Goal: Task Accomplishment & Management: Manage account settings

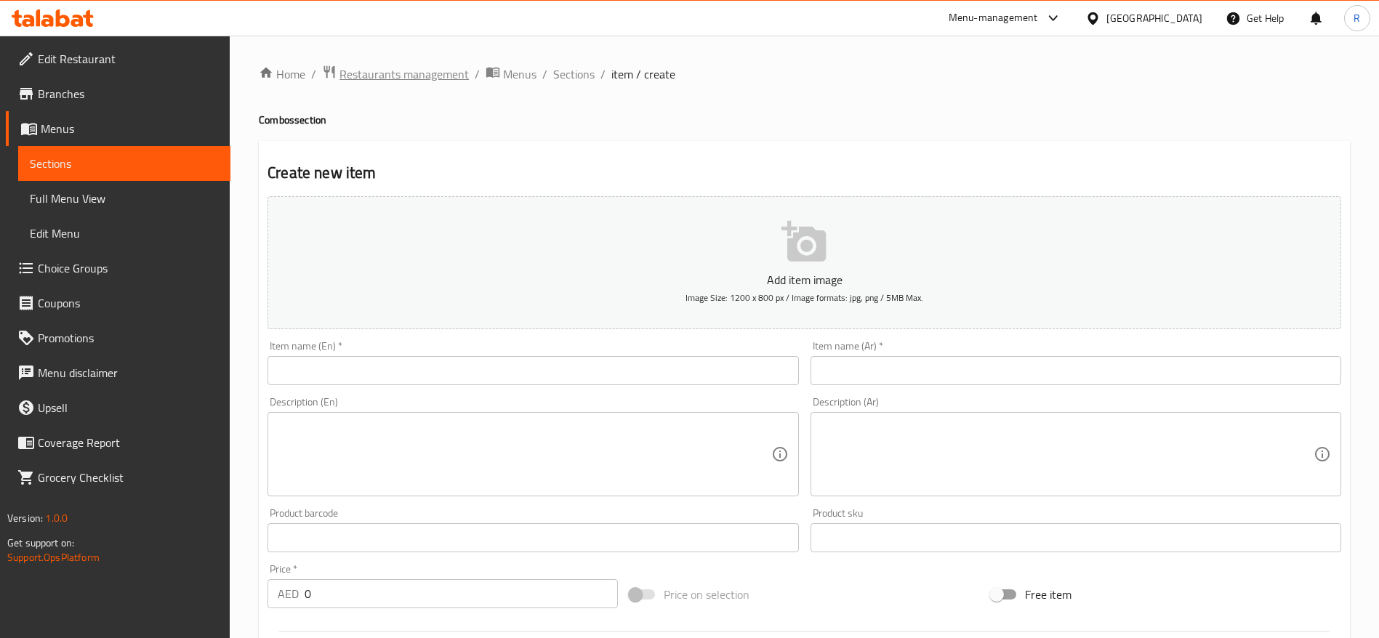
click at [427, 70] on span "Restaurants management" at bounding box center [404, 73] width 129 height 17
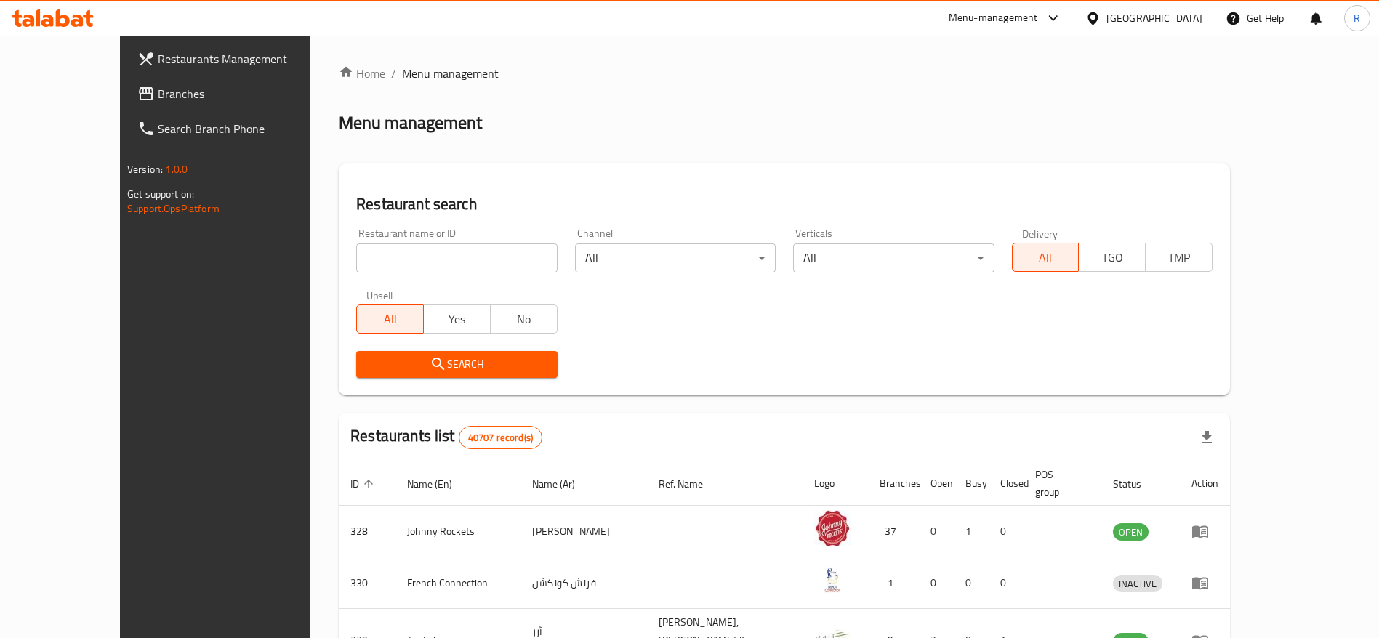
click at [390, 254] on input "search" at bounding box center [456, 258] width 201 height 29
type input "everyday roastery"
click button "Search" at bounding box center [456, 364] width 201 height 27
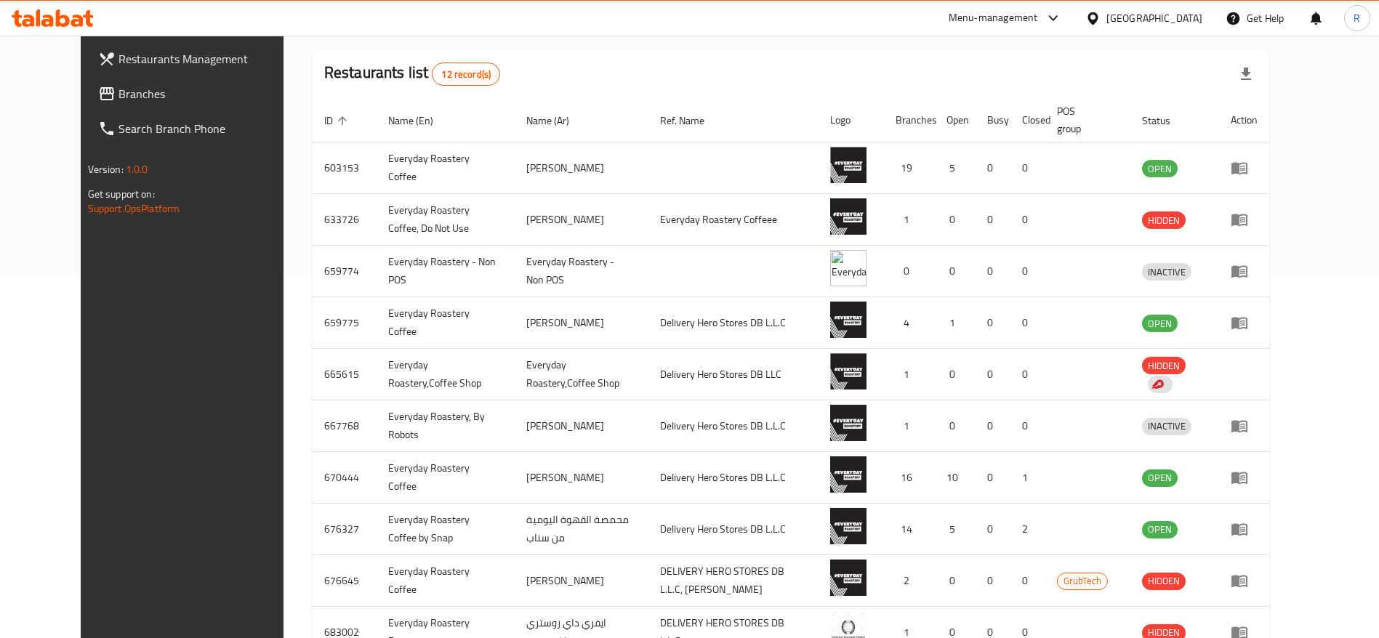
scroll to position [363, 0]
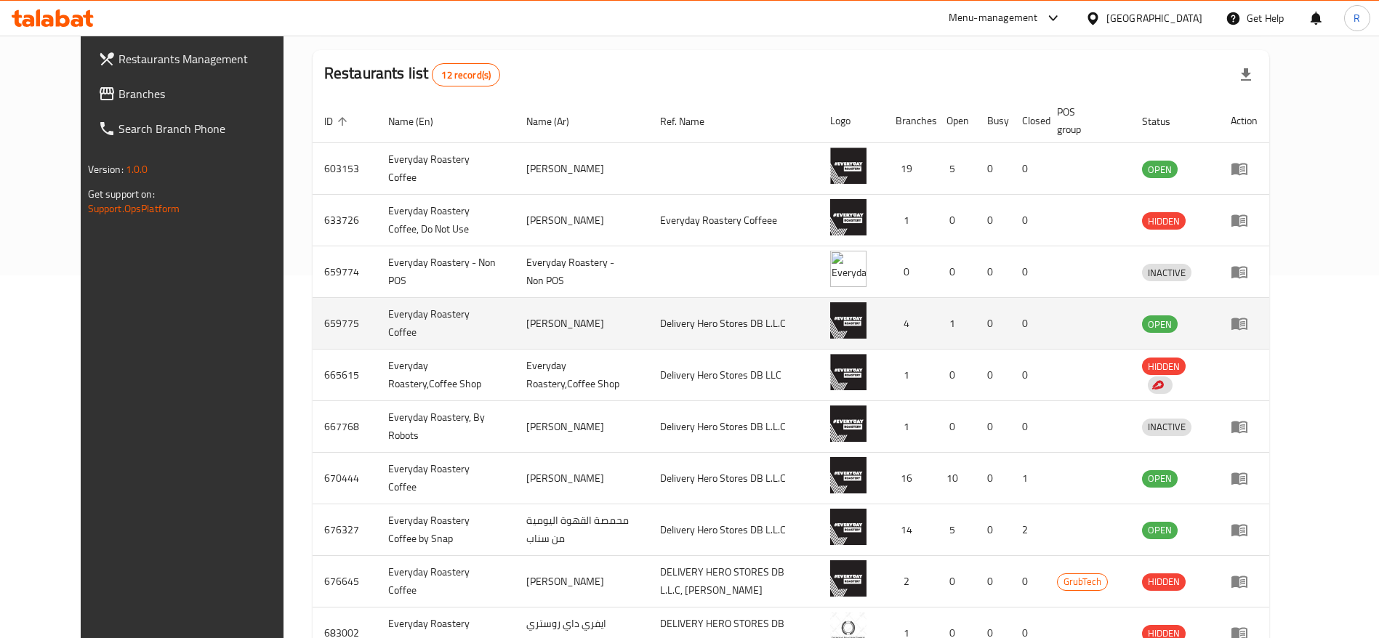
click at [1248, 325] on icon "enhanced table" at bounding box center [1240, 324] width 16 height 12
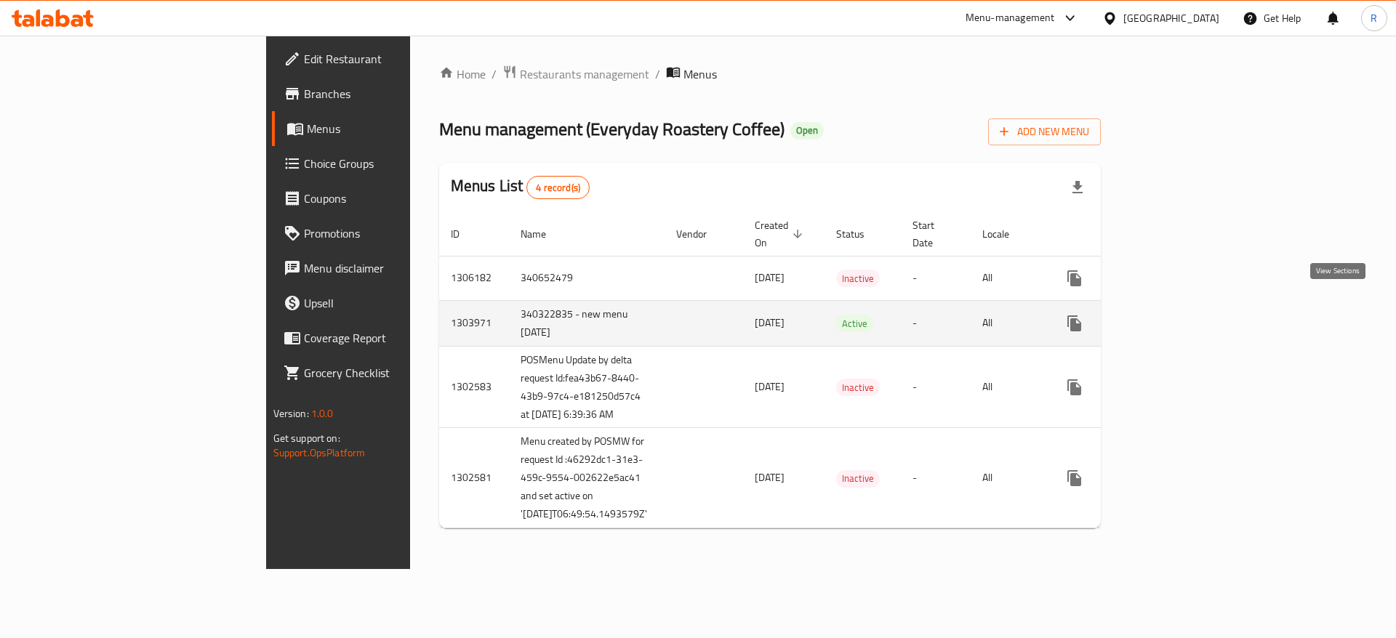
click at [1188, 315] on icon "enhanced table" at bounding box center [1179, 323] width 17 height 17
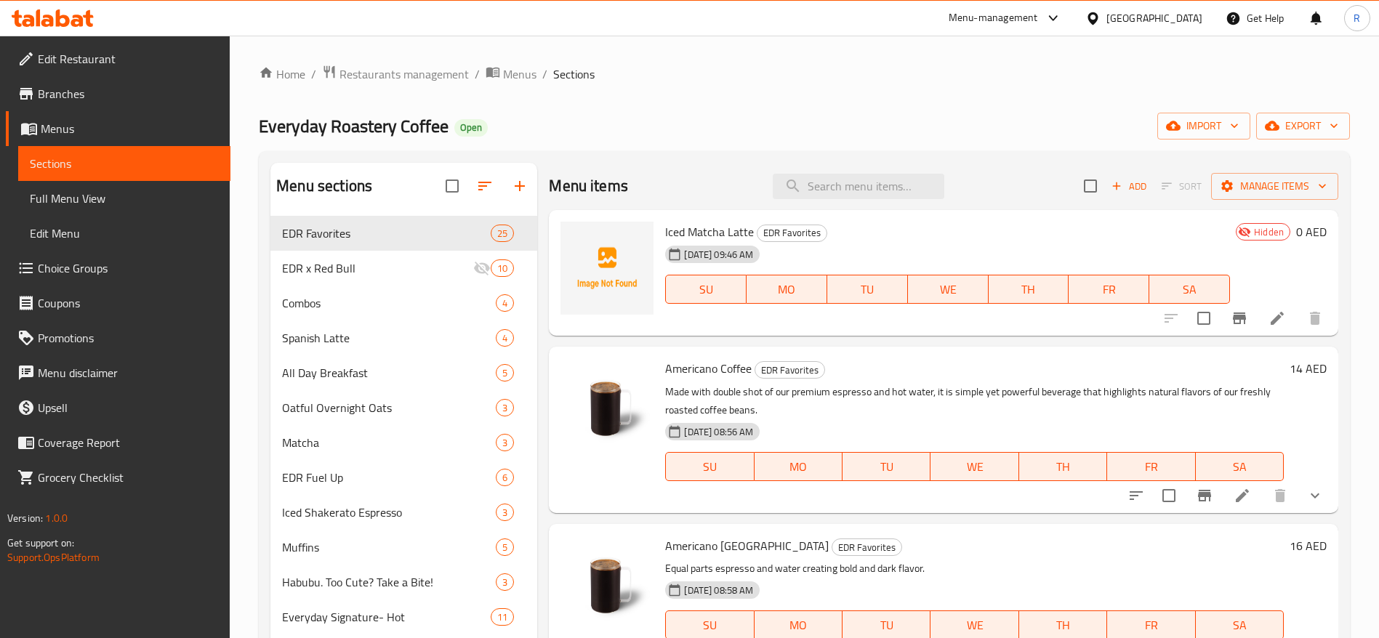
click at [1272, 316] on li at bounding box center [1277, 318] width 41 height 26
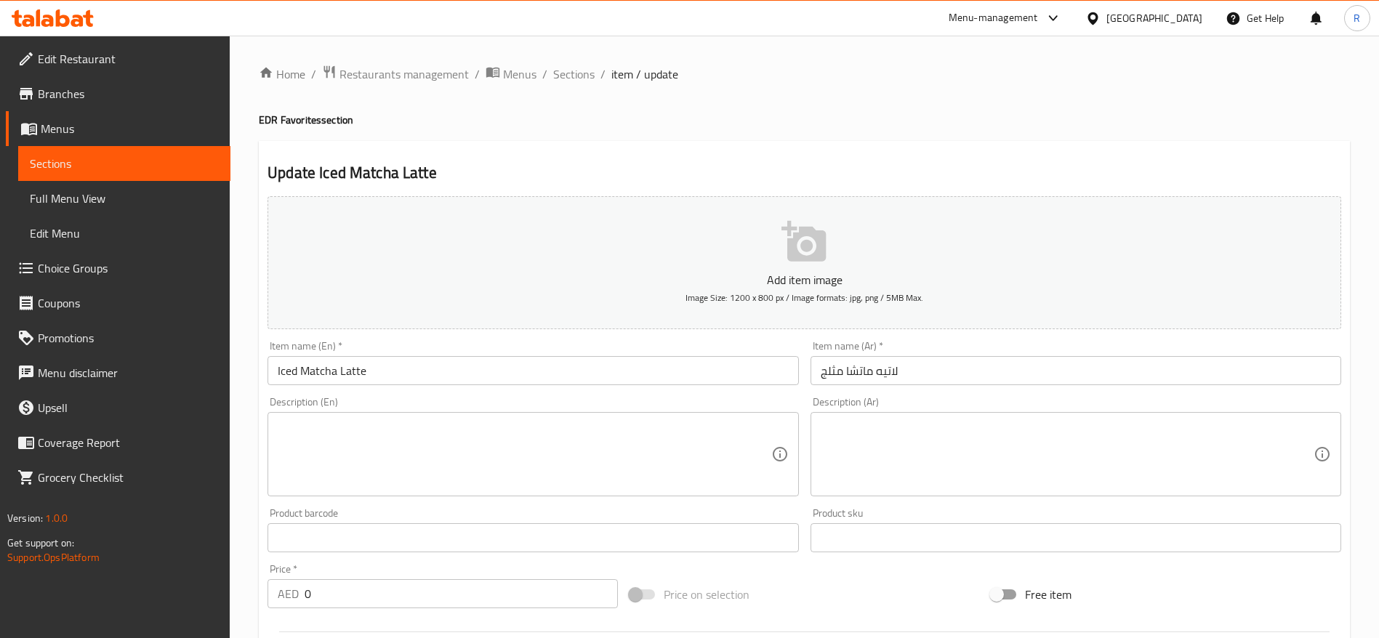
click at [569, 60] on div "Home / Restaurants management / Menus / Sections / item / update EDR Favorites …" at bounding box center [805, 526] width 1150 height 980
click at [576, 76] on span "Sections" at bounding box center [573, 73] width 41 height 17
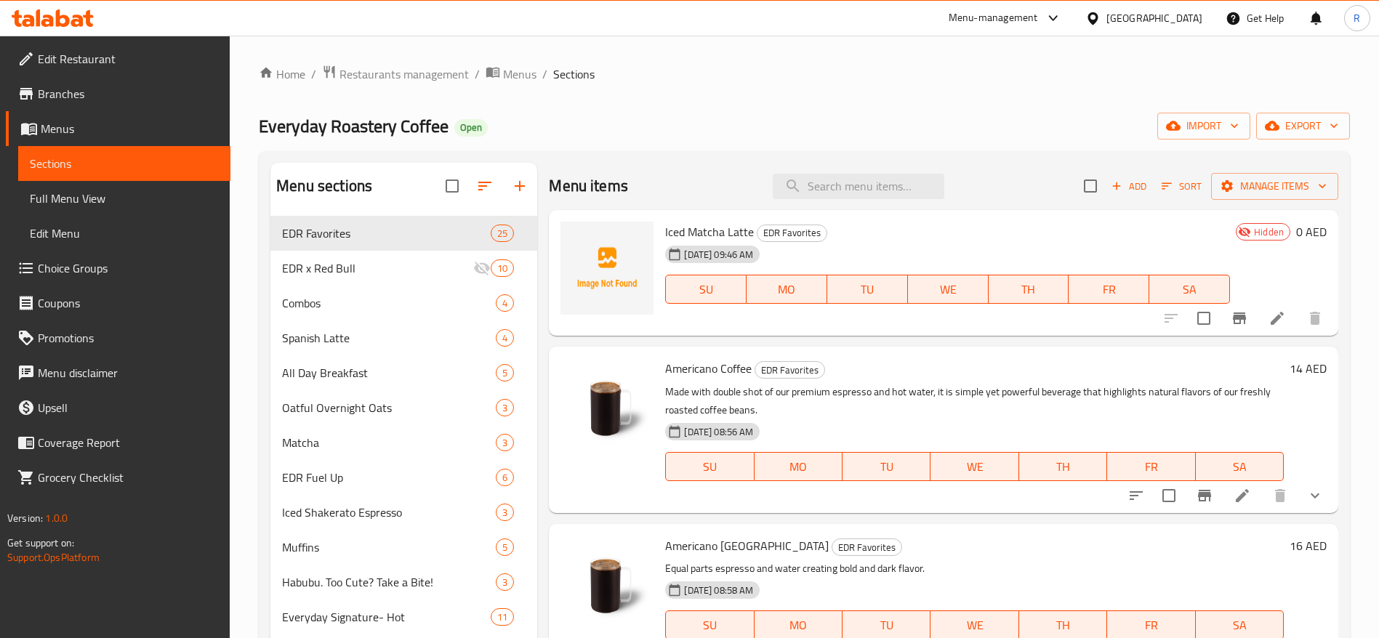
click at [1231, 311] on icon "Branch-specific-item" at bounding box center [1239, 318] width 17 height 17
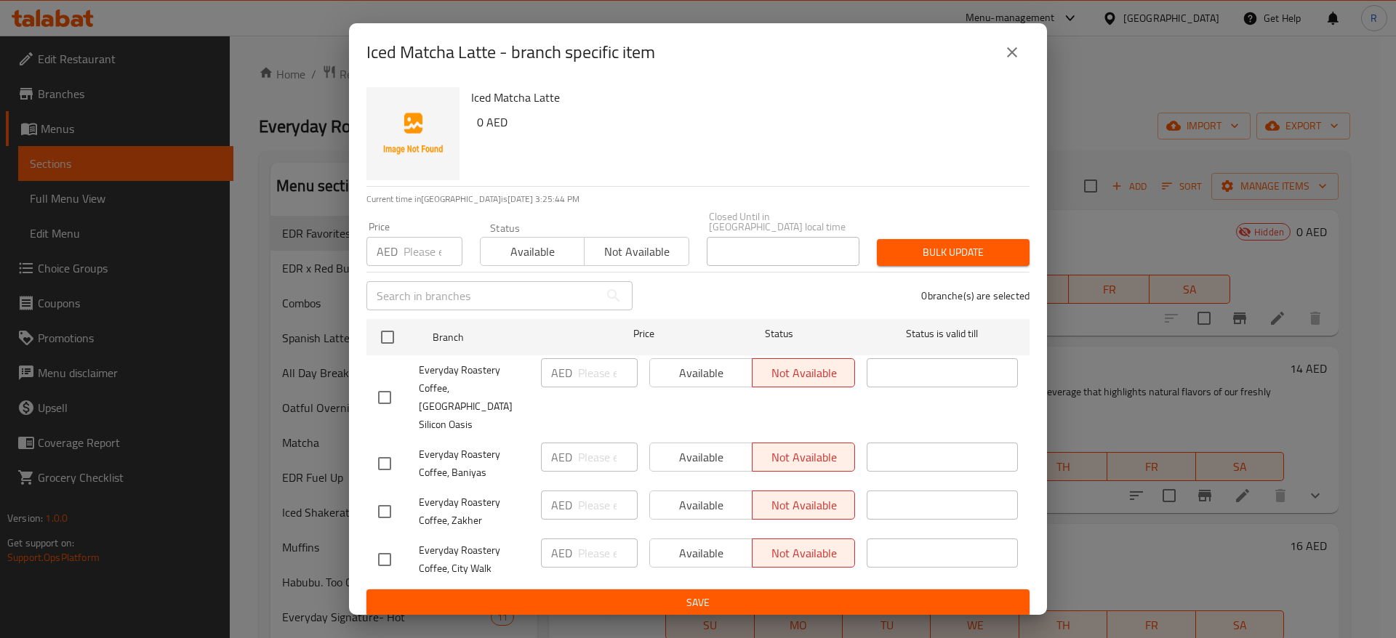
click at [651, 262] on span "Not available" at bounding box center [636, 251] width 92 height 21
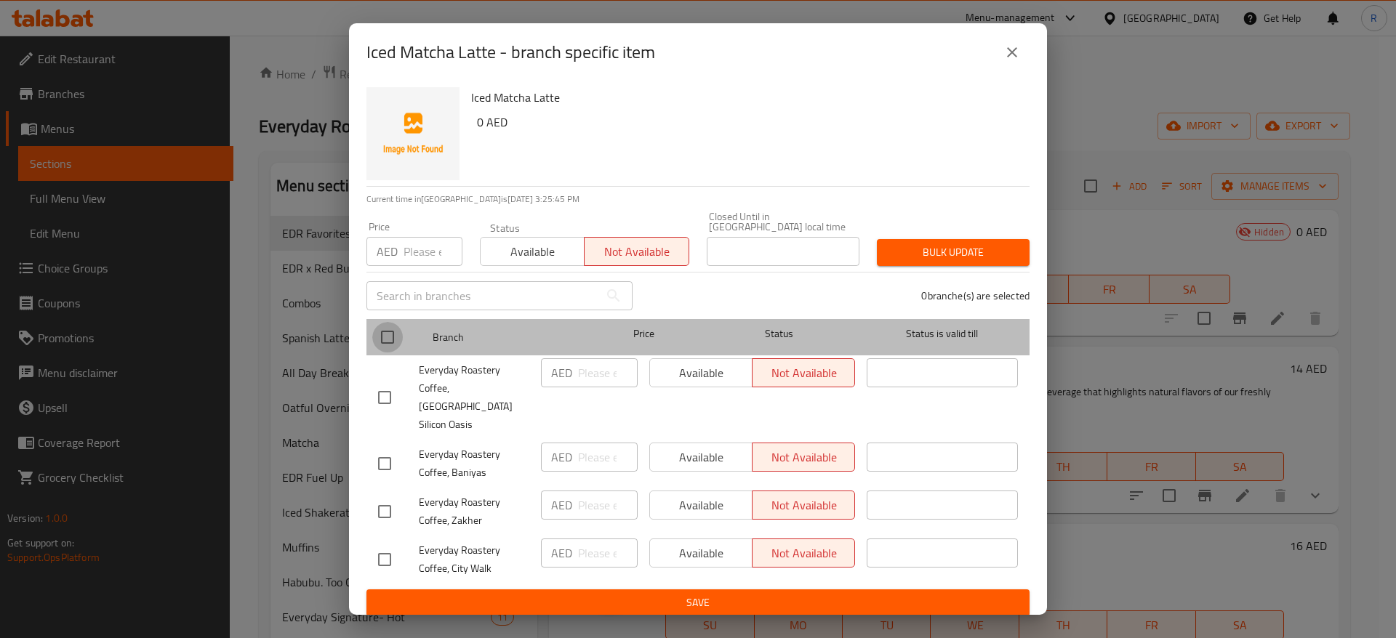
click at [390, 343] on input "checkbox" at bounding box center [387, 337] width 31 height 31
checkbox input "true"
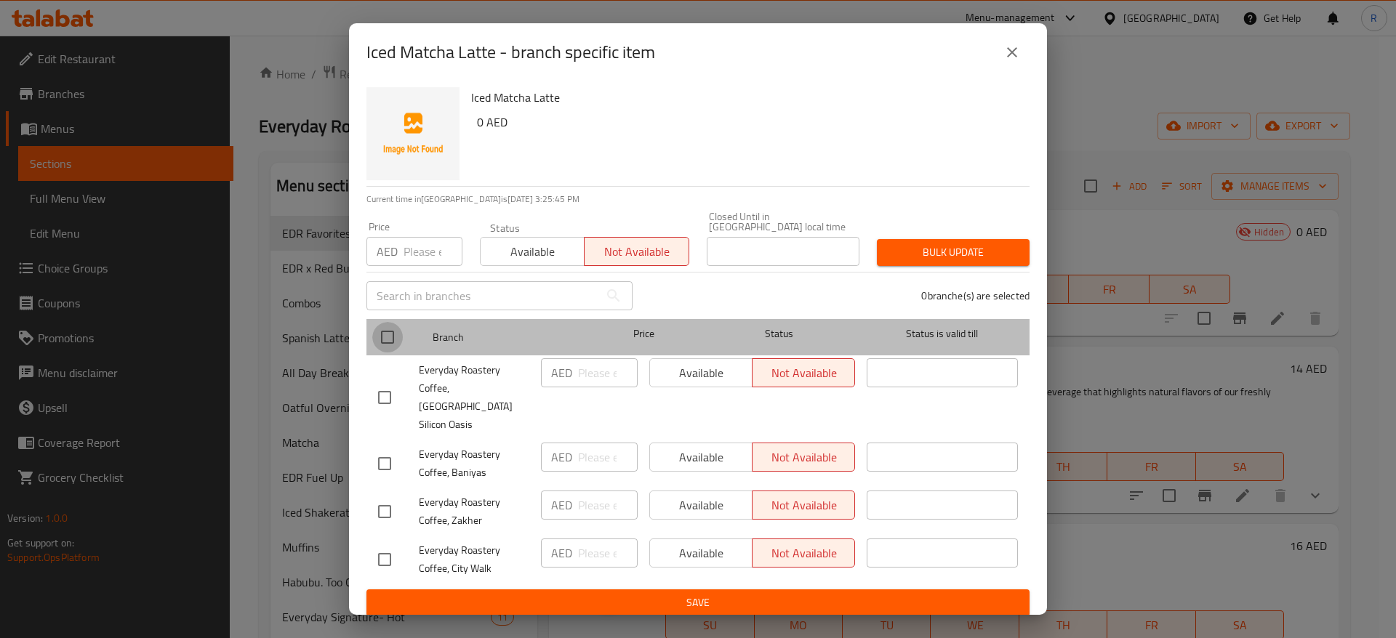
checkbox input "true"
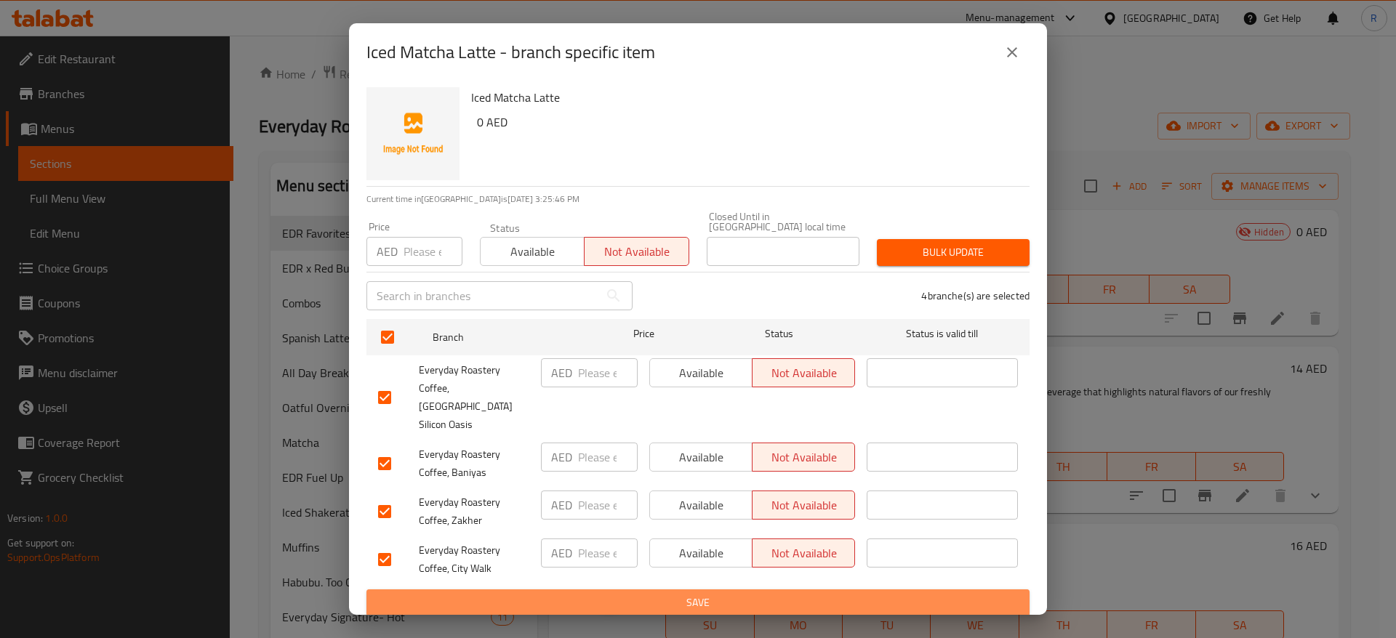
click at [681, 594] on span "Save" at bounding box center [698, 603] width 640 height 18
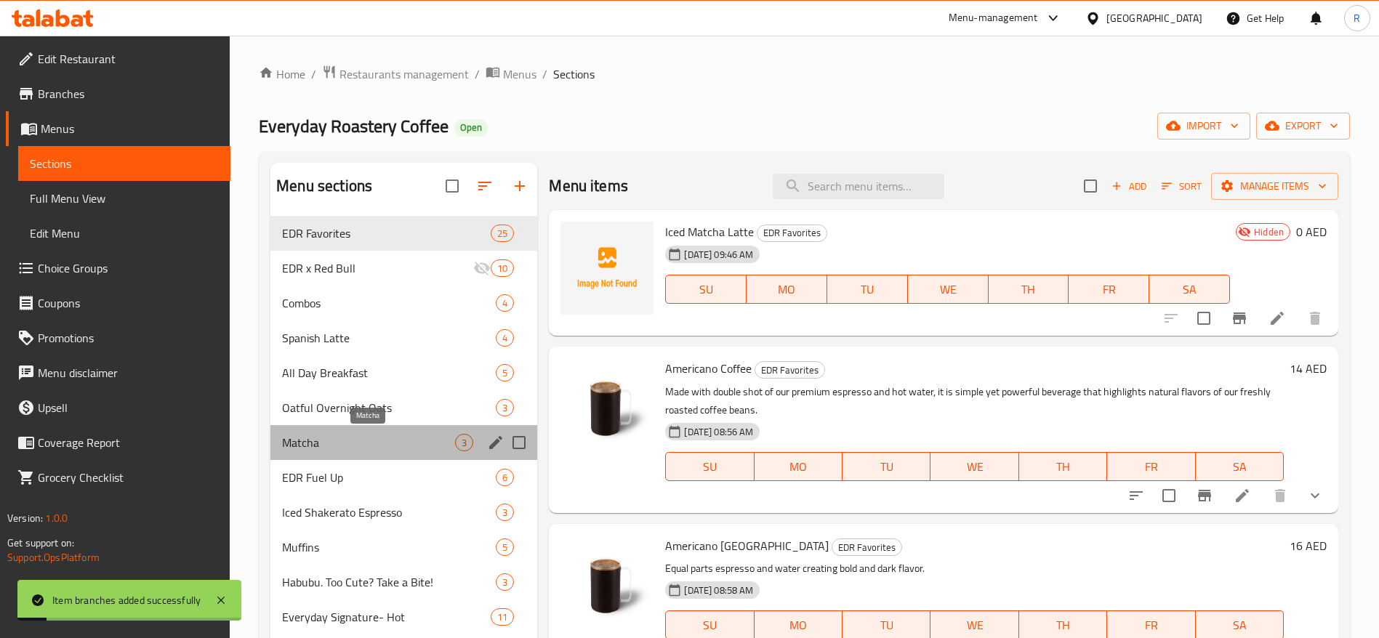
click at [414, 446] on span "Matcha" at bounding box center [368, 442] width 173 height 17
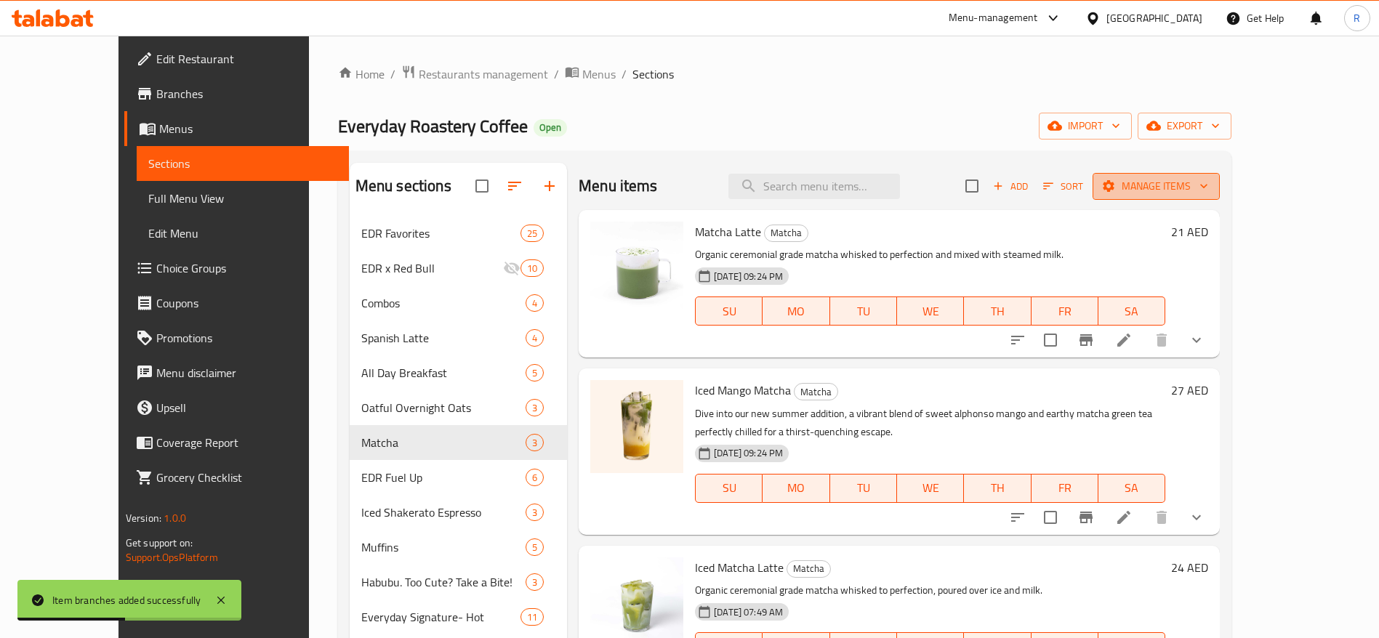
click at [1116, 181] on icon "button" at bounding box center [1109, 186] width 15 height 15
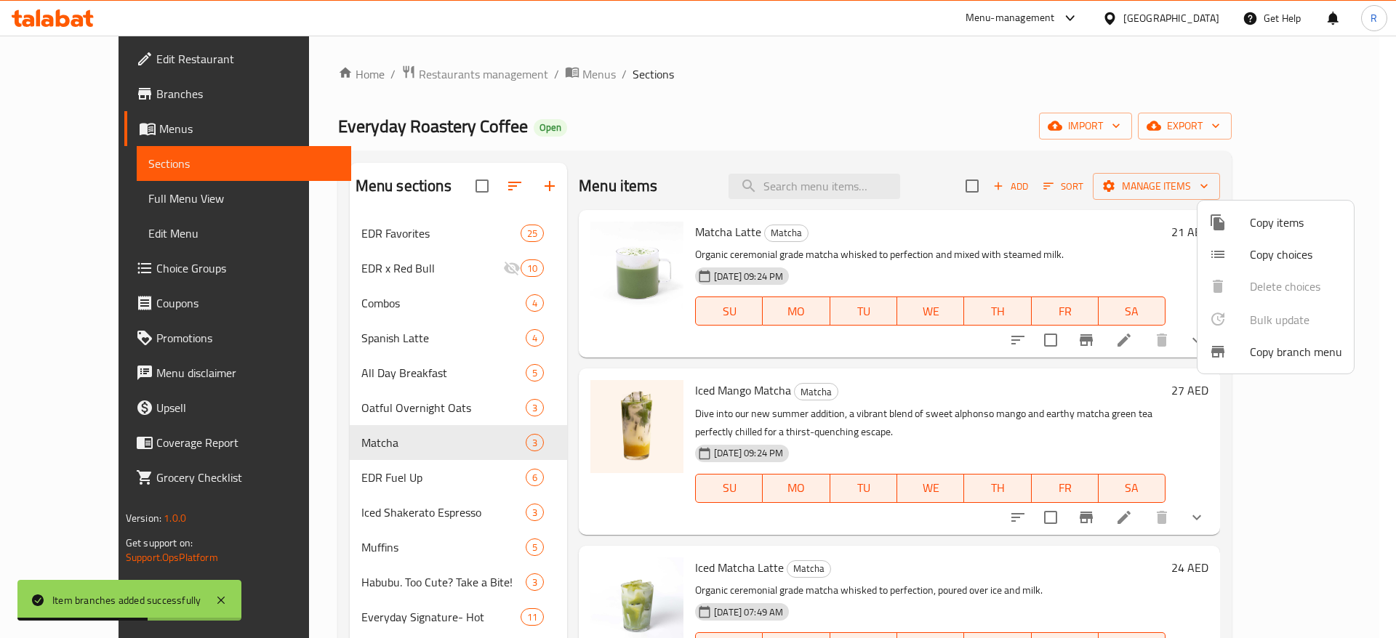
click at [1270, 249] on span "Copy choices" at bounding box center [1296, 254] width 92 height 17
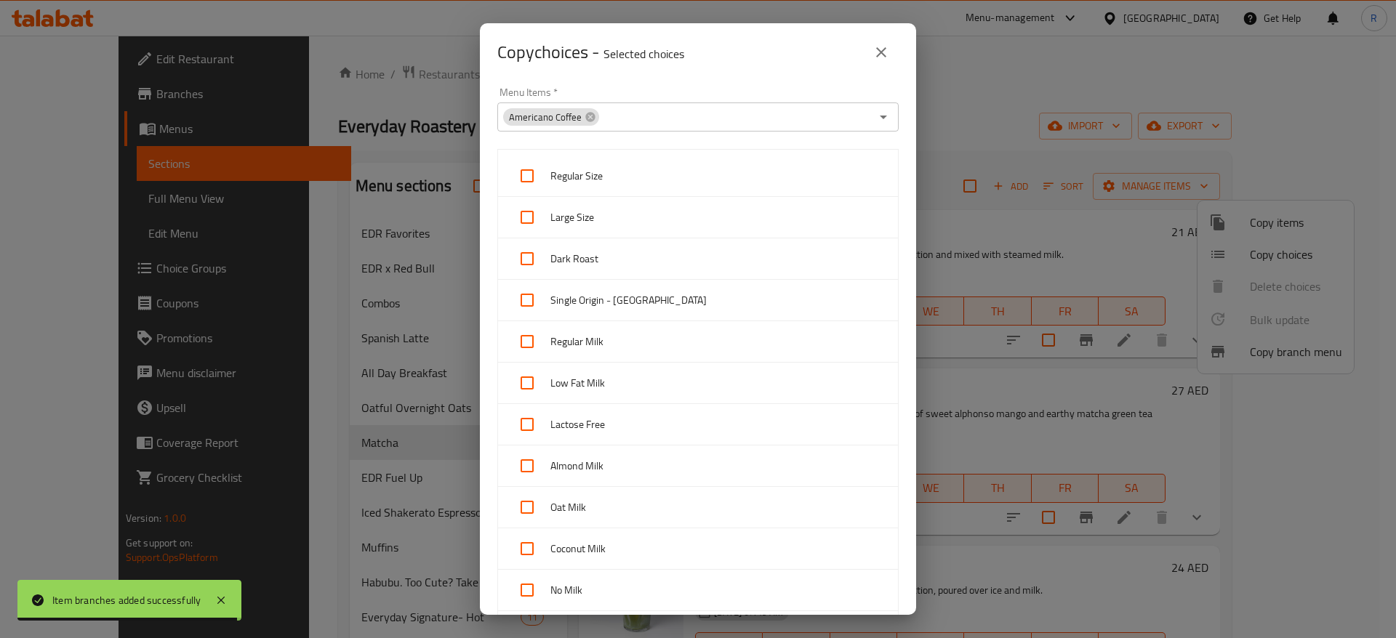
click at [1287, 225] on div "Copy choices - Selected choices 0 Menu Items   * Americano Coffee Menu Items * …" at bounding box center [698, 319] width 1396 height 638
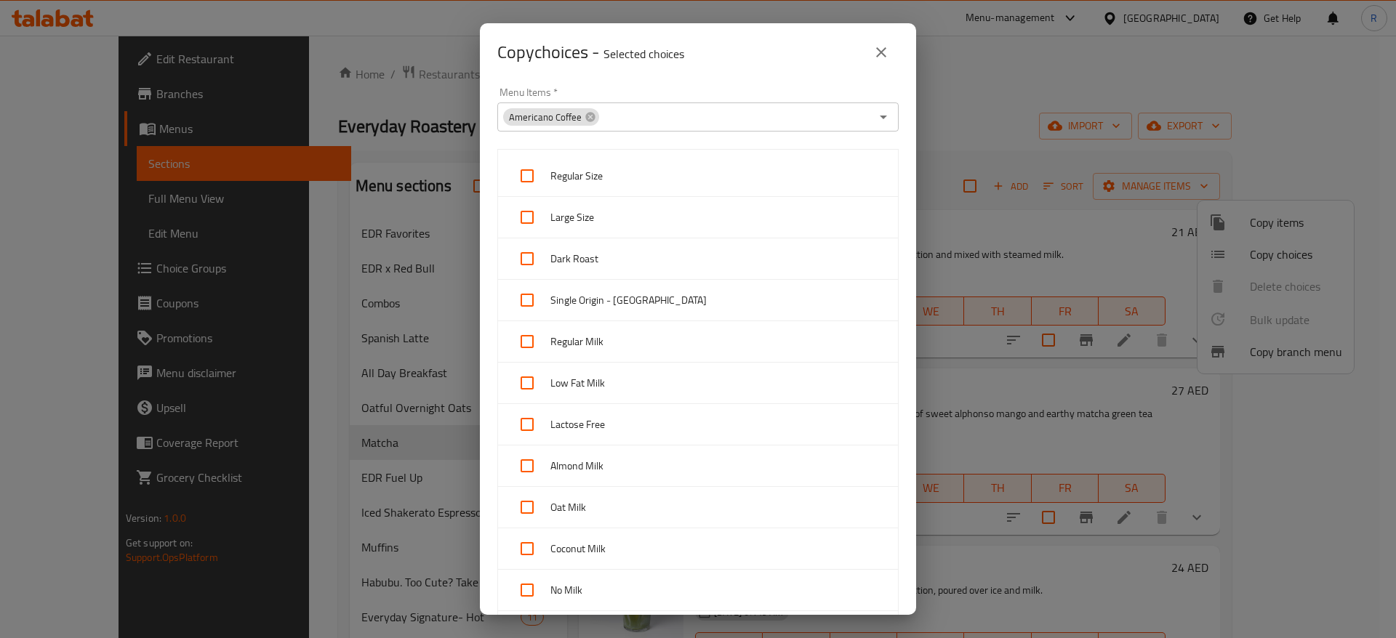
click at [1054, 241] on div "Copy choices - Selected choices 0 Menu Items   * Americano Coffee Menu Items * …" at bounding box center [698, 319] width 1396 height 638
click at [873, 48] on icon "close" at bounding box center [881, 52] width 17 height 17
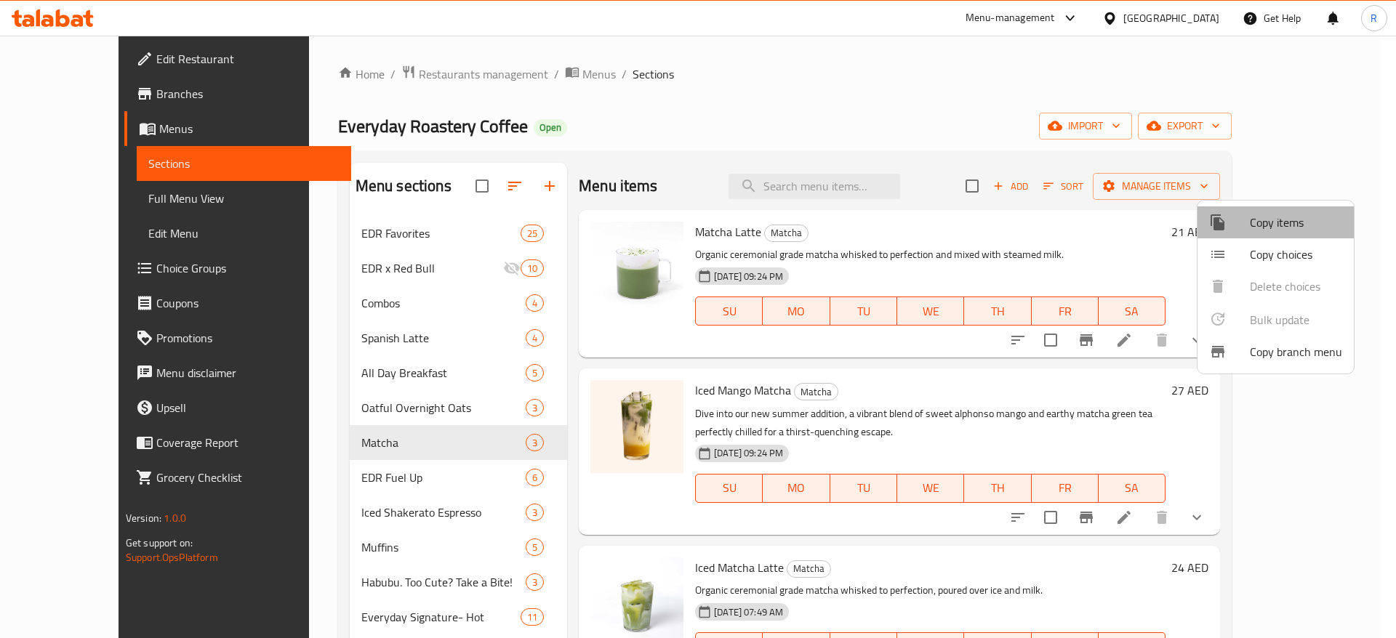
click at [1278, 230] on span "Copy items" at bounding box center [1296, 222] width 92 height 17
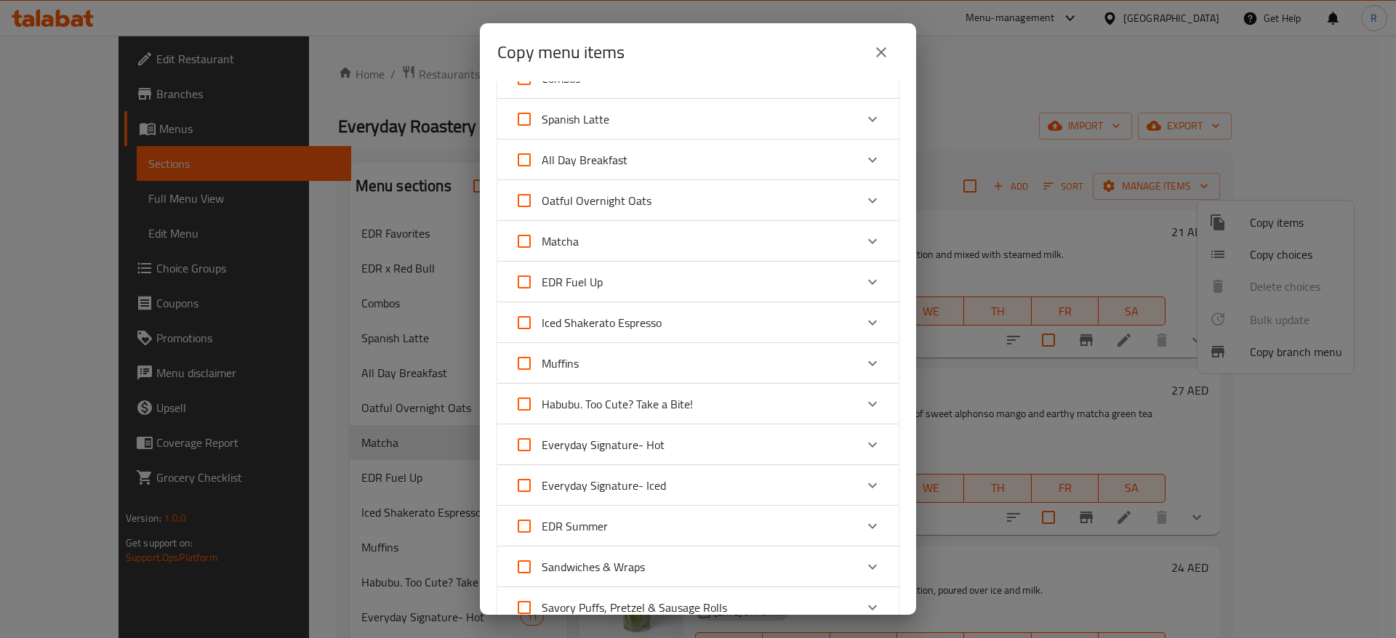
scroll to position [135, 0]
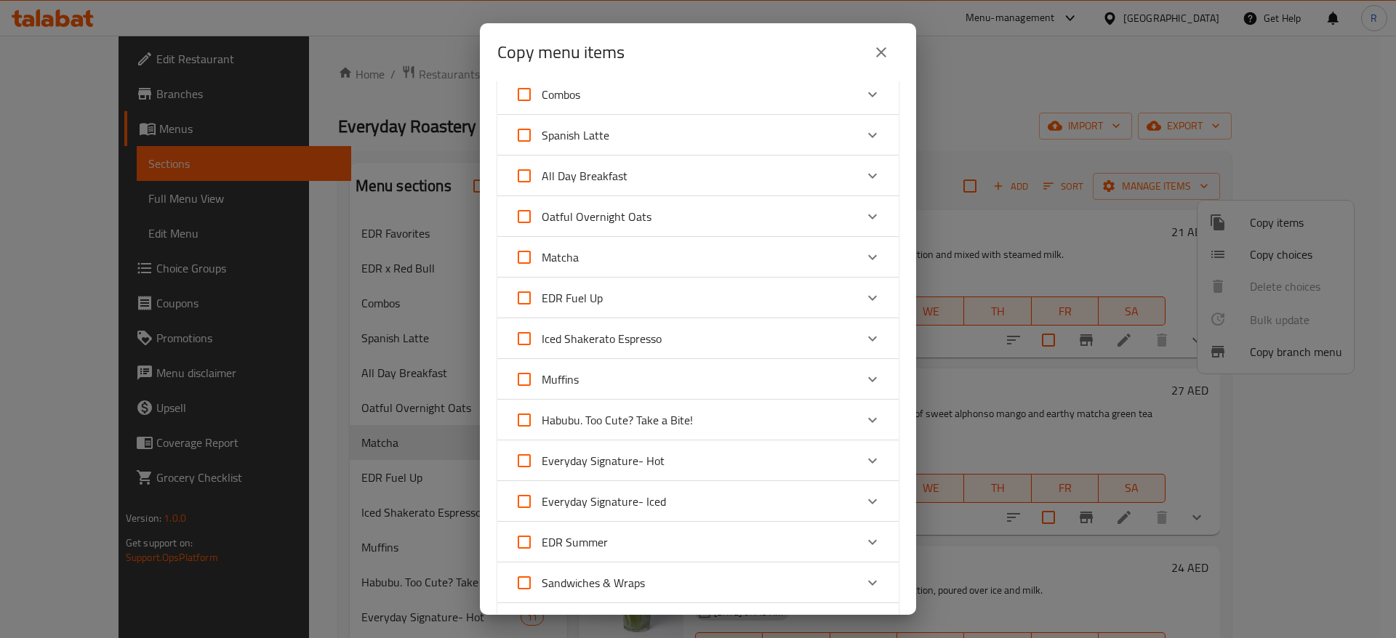
click at [772, 253] on div "Matcha" at bounding box center [685, 257] width 340 height 35
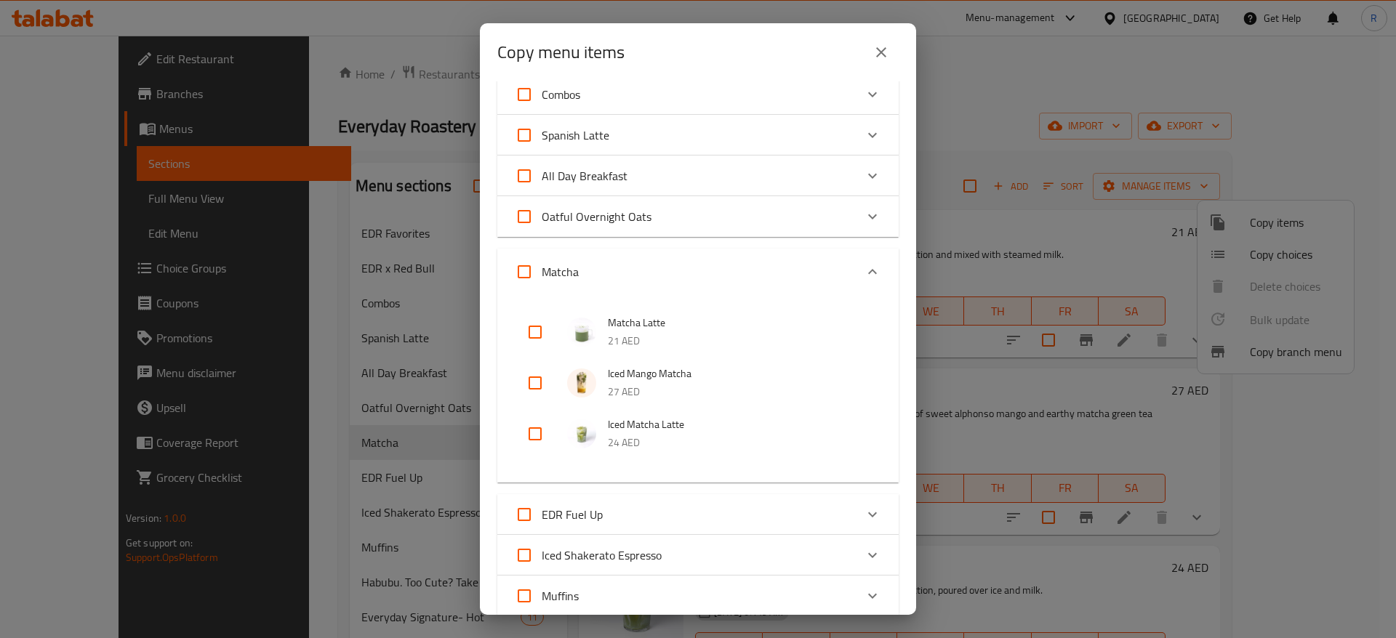
click at [529, 429] on input "checkbox" at bounding box center [535, 434] width 35 height 35
checkbox input "true"
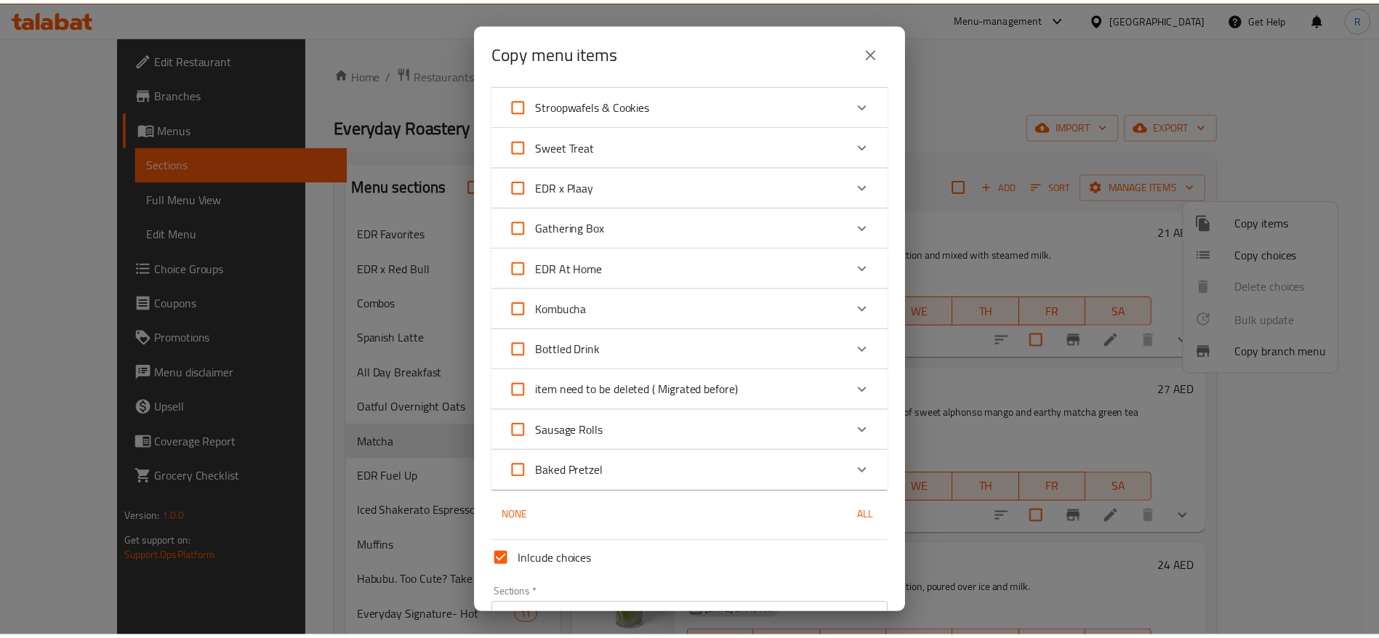
scroll to position [1038, 0]
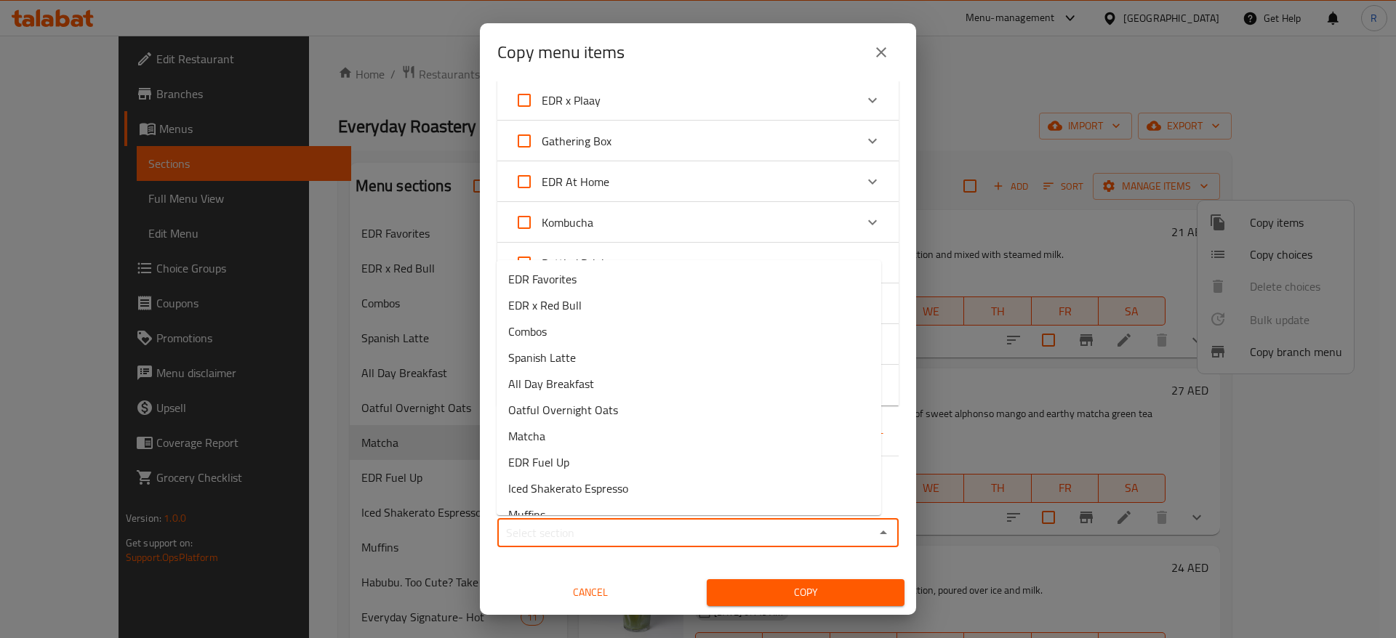
click at [750, 527] on input "Sections   *" at bounding box center [686, 533] width 369 height 20
click at [616, 280] on li "EDR Favorites" at bounding box center [689, 279] width 385 height 26
type input "EDR Favorites"
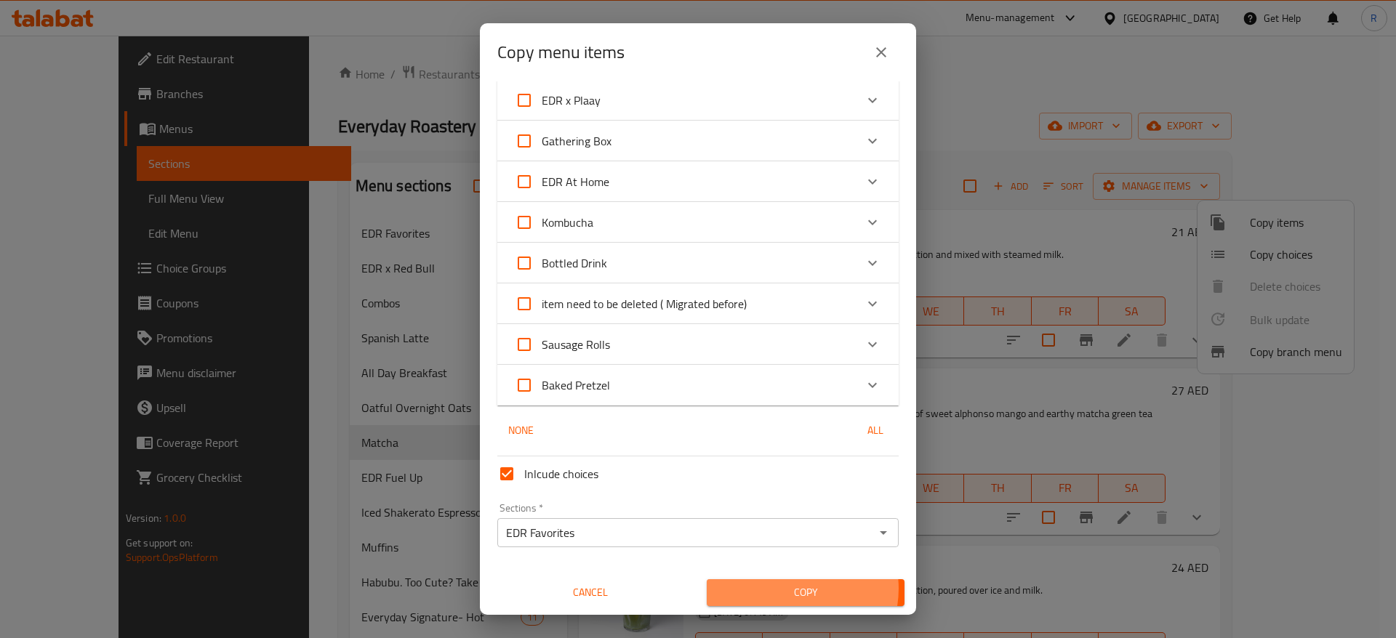
click at [782, 589] on span "Copy" at bounding box center [805, 593] width 175 height 18
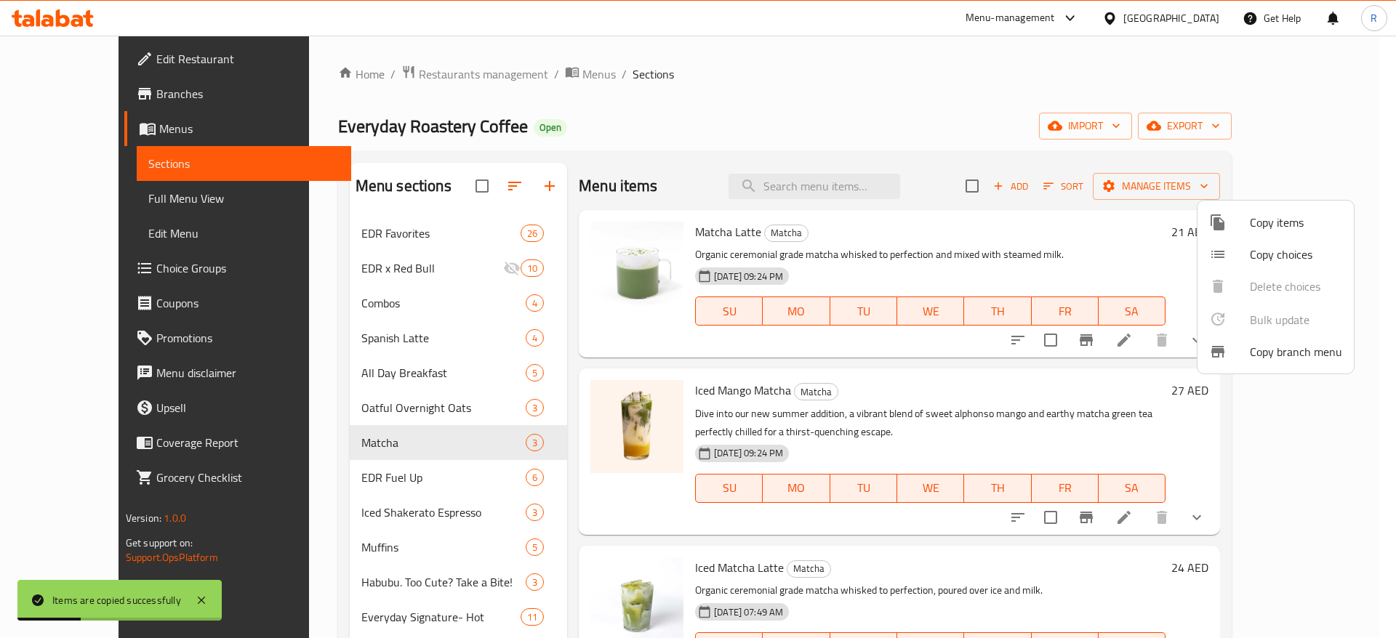
click at [1379, 448] on div at bounding box center [698, 319] width 1396 height 638
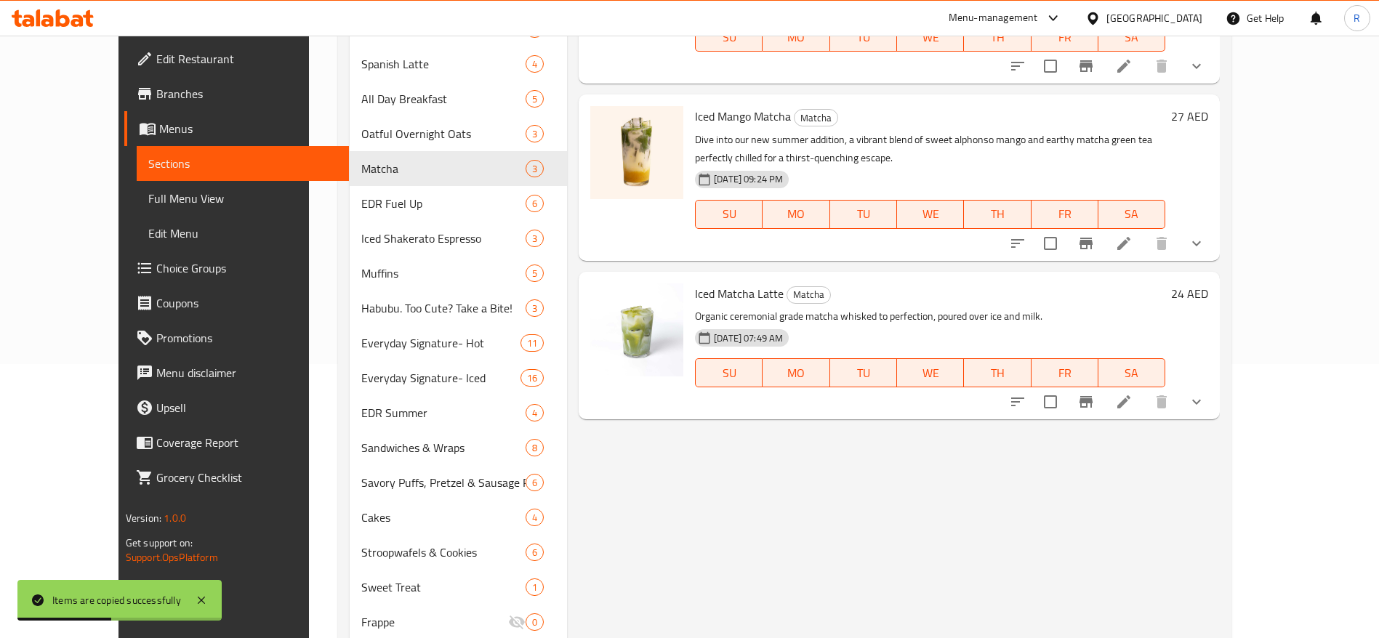
scroll to position [279, 0]
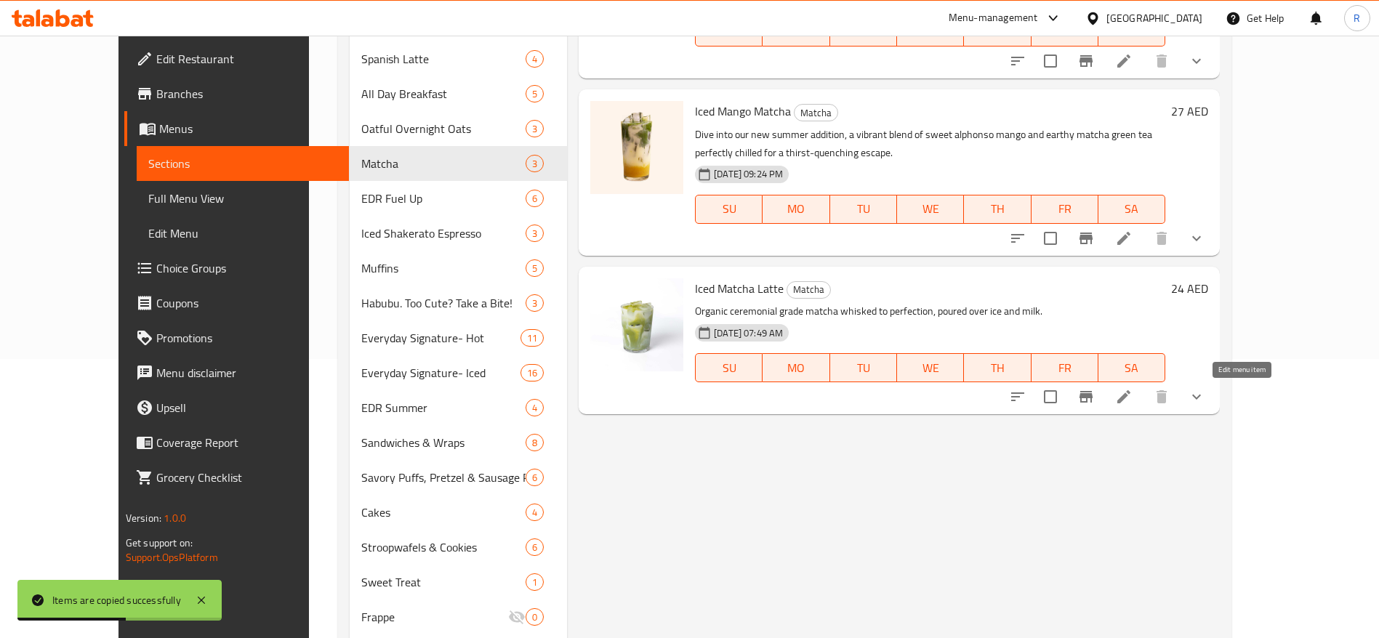
click at [1133, 390] on icon at bounding box center [1123, 396] width 17 height 17
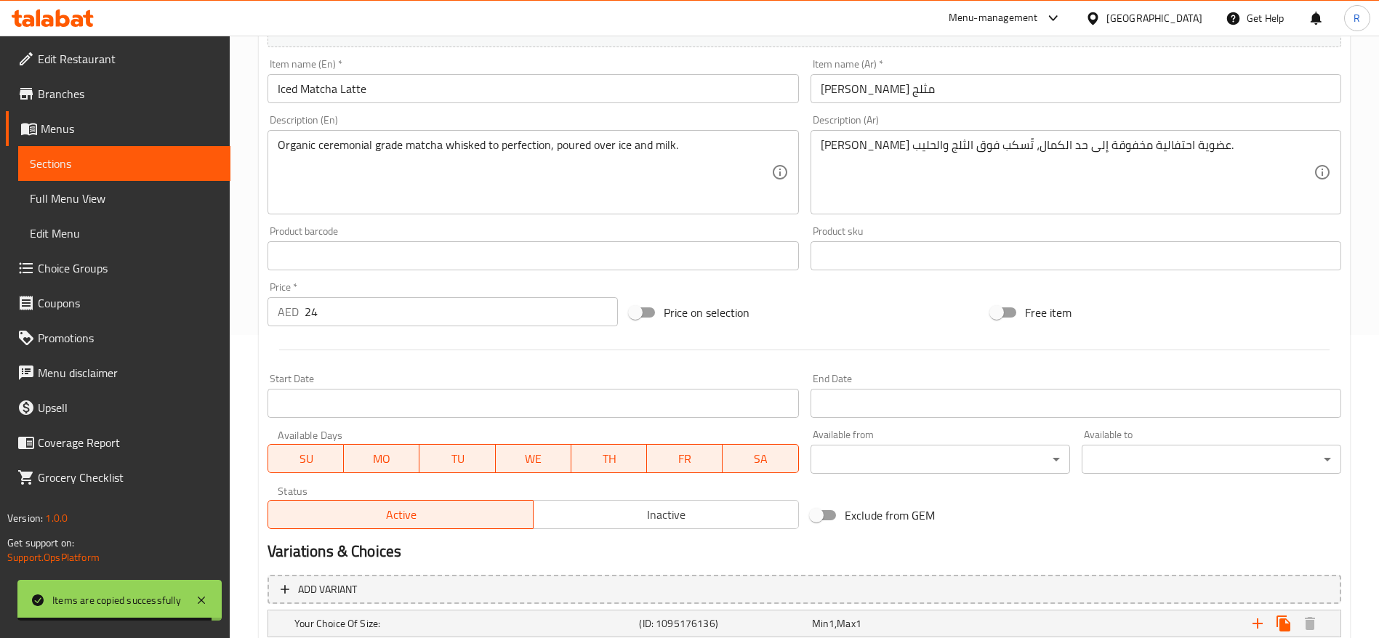
scroll to position [284, 0]
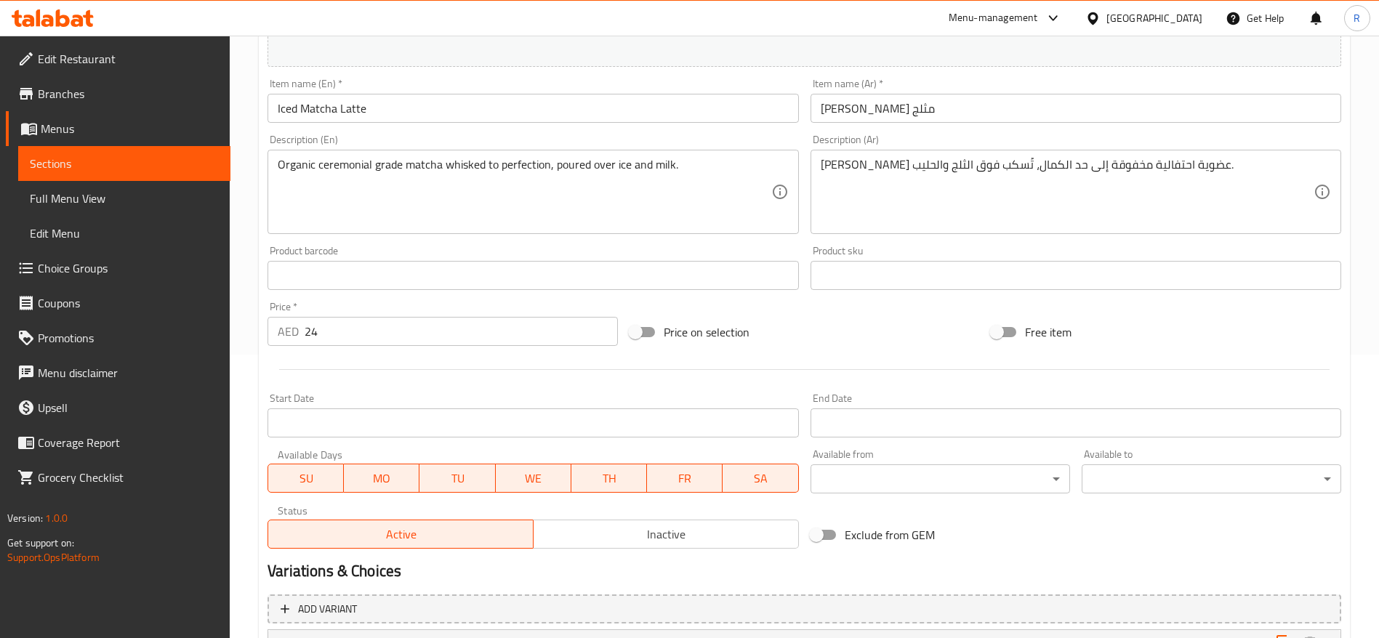
click at [707, 529] on span "Inactive" at bounding box center [667, 534] width 254 height 21
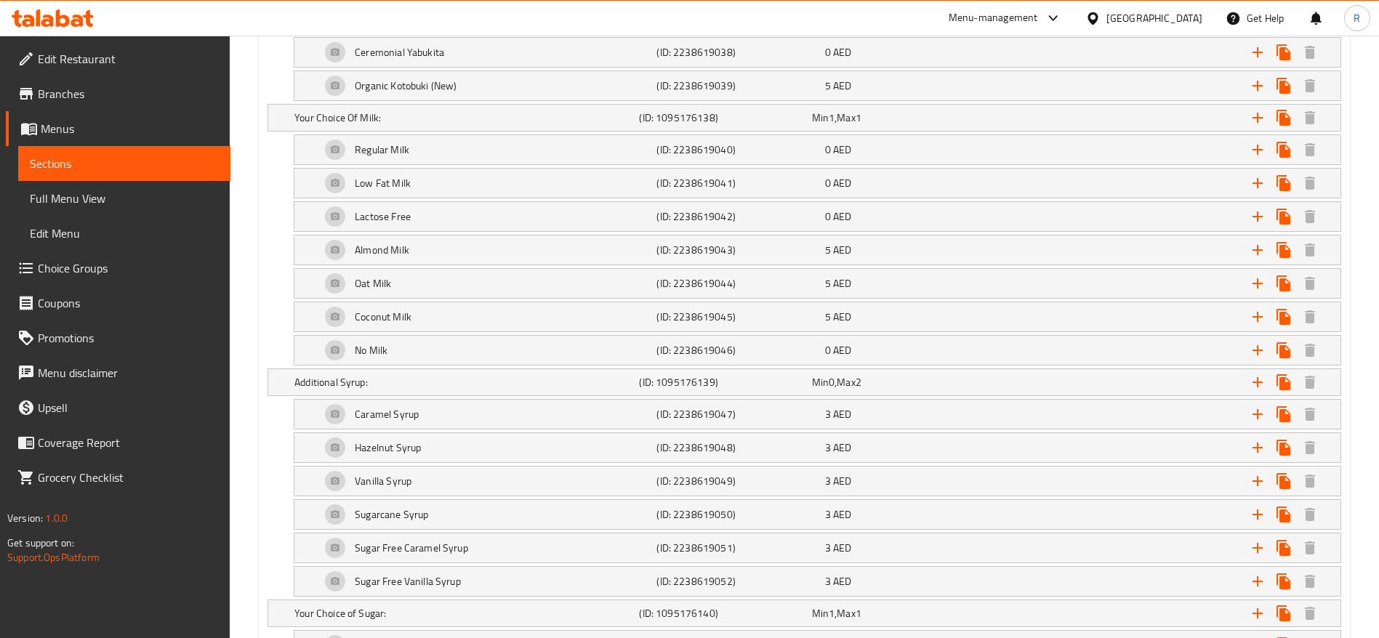
scroll to position [1184, 0]
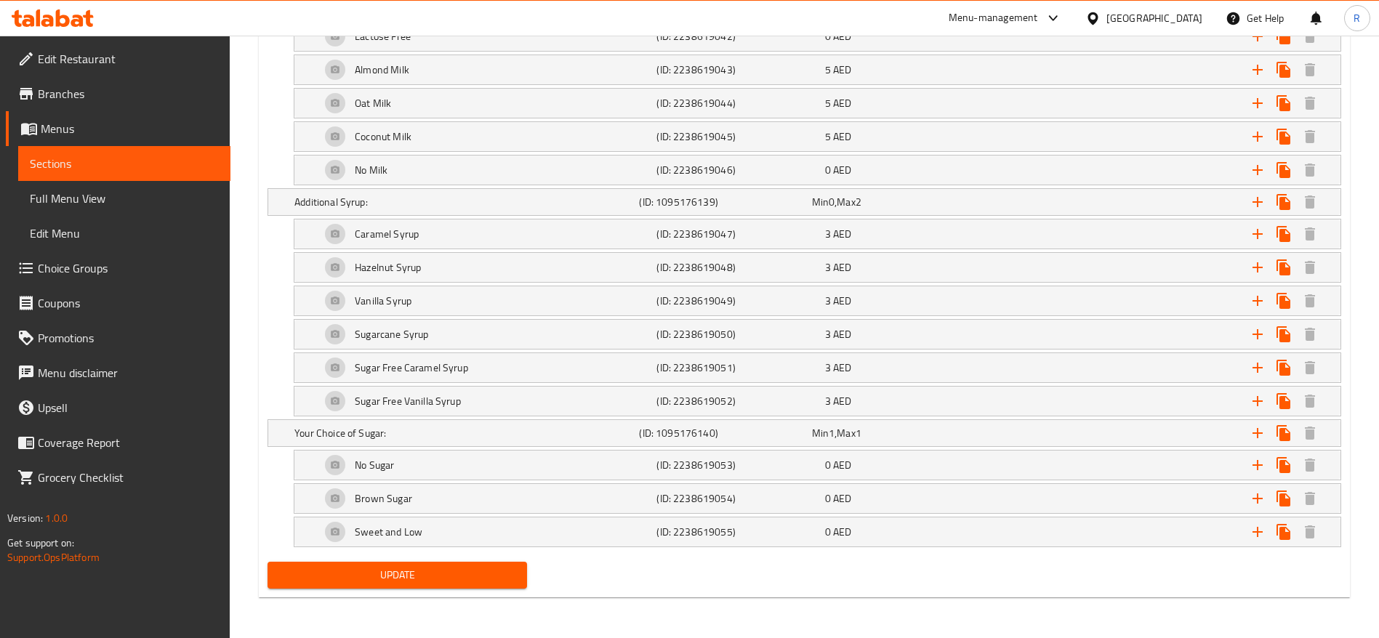
click at [460, 572] on span "Update" at bounding box center [397, 575] width 236 height 18
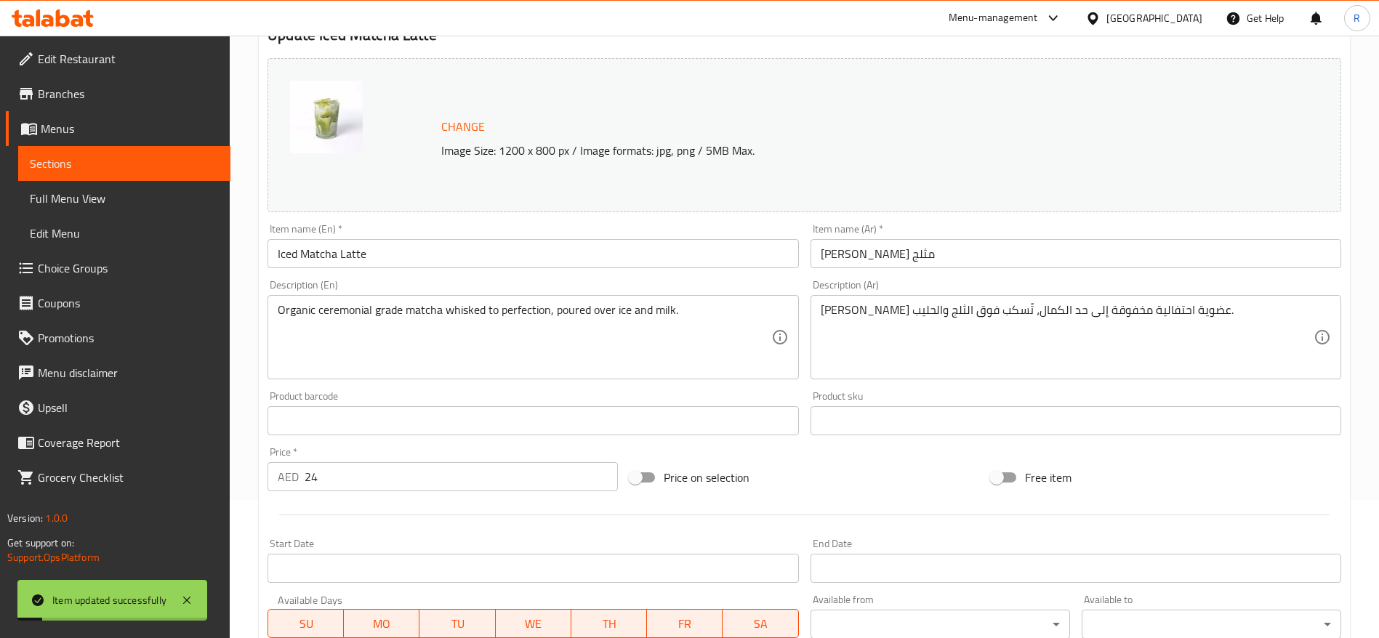
scroll to position [0, 0]
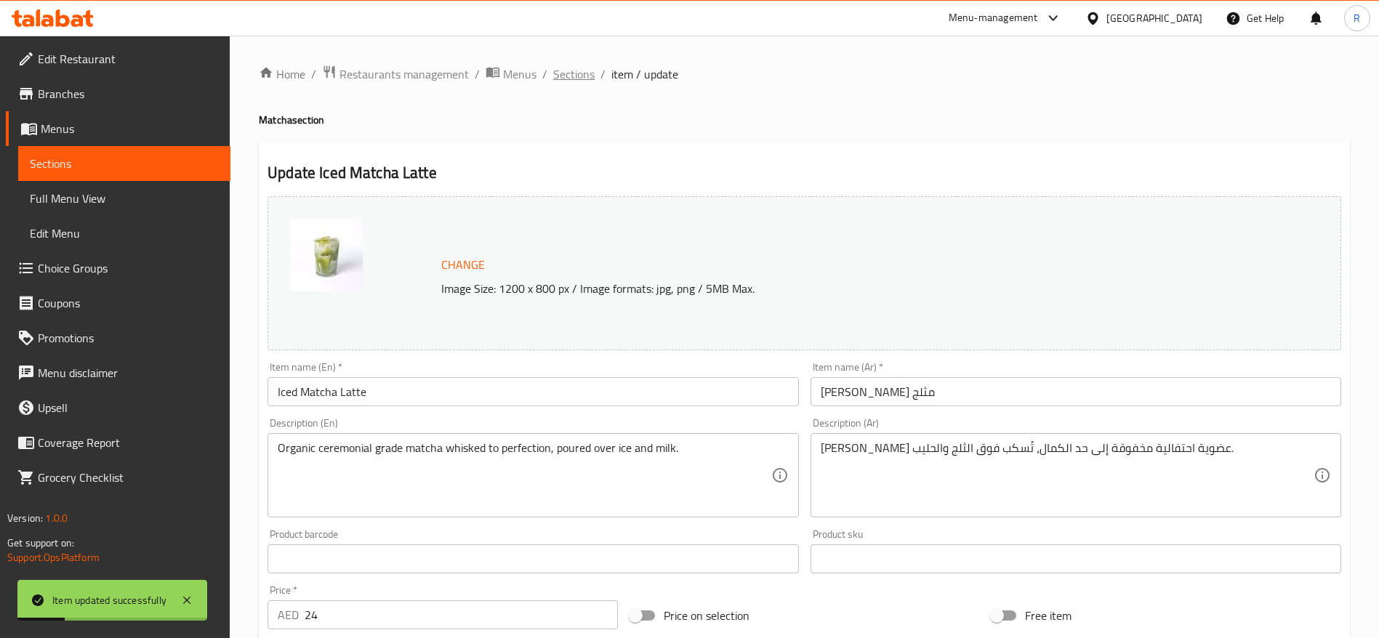
click at [575, 76] on span "Sections" at bounding box center [573, 73] width 41 height 17
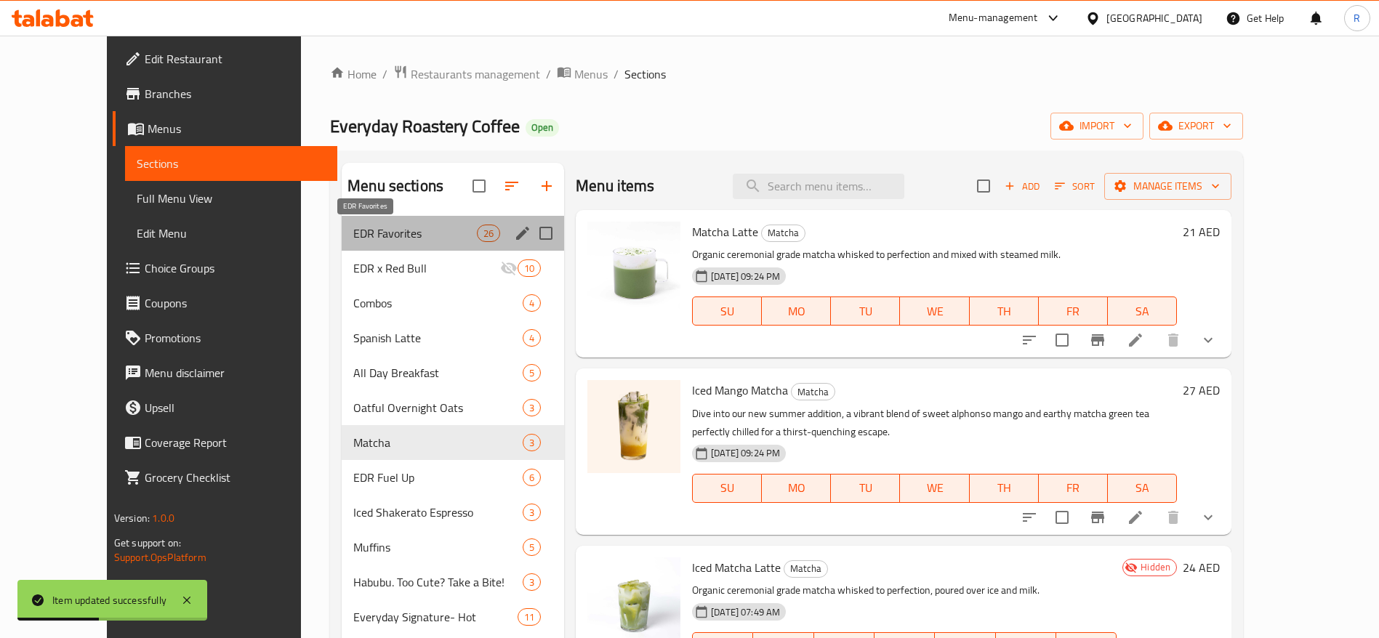
click at [358, 231] on span "EDR Favorites" at bounding box center [415, 233] width 124 height 17
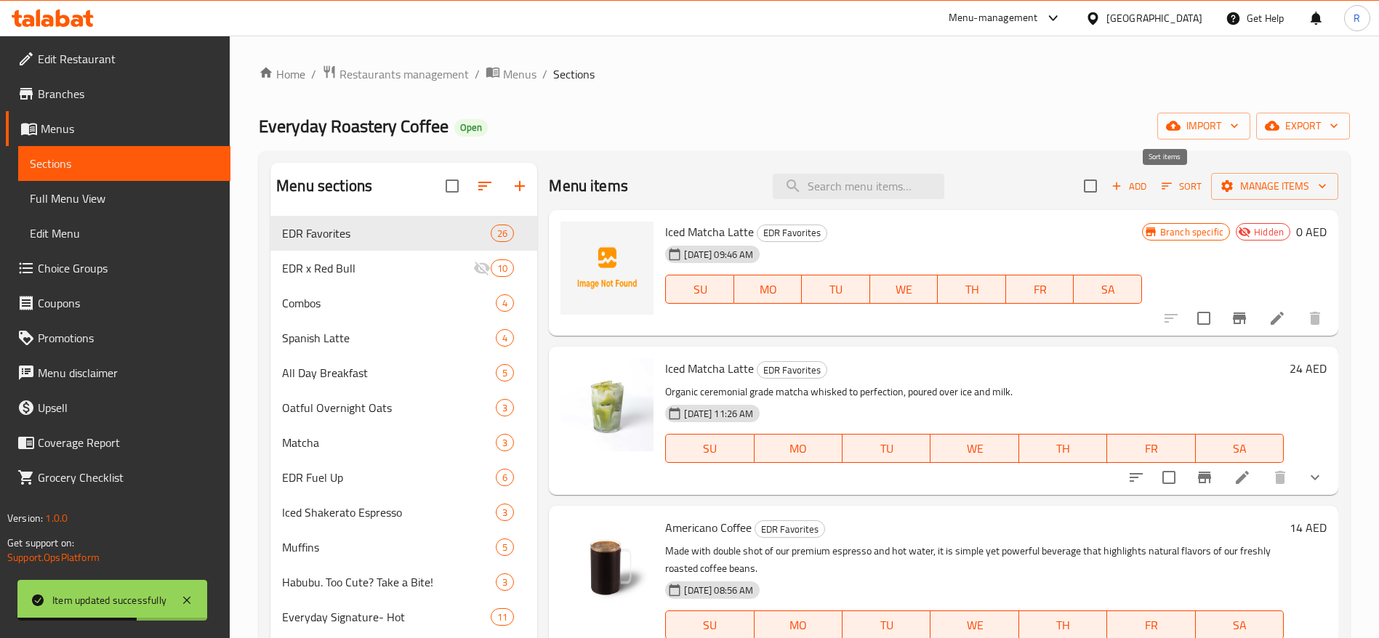
click at [1163, 183] on span "Sort" at bounding box center [1182, 186] width 40 height 17
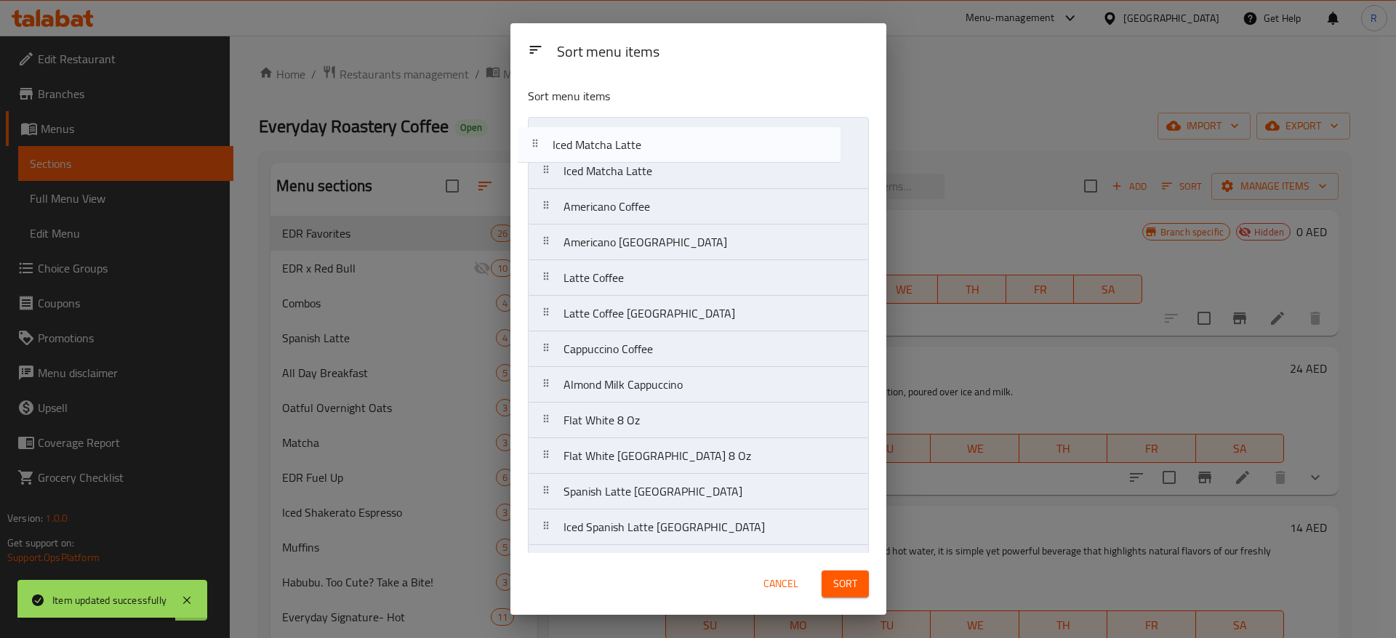
drag, startPoint x: 696, startPoint y: 178, endPoint x: 681, endPoint y: 142, distance: 39.4
click at [681, 142] on nav "Iced Matcha Latte Iced Matcha Latte Americano Coffee Americano [GEOGRAPHIC_DATA…" at bounding box center [698, 581] width 341 height 928
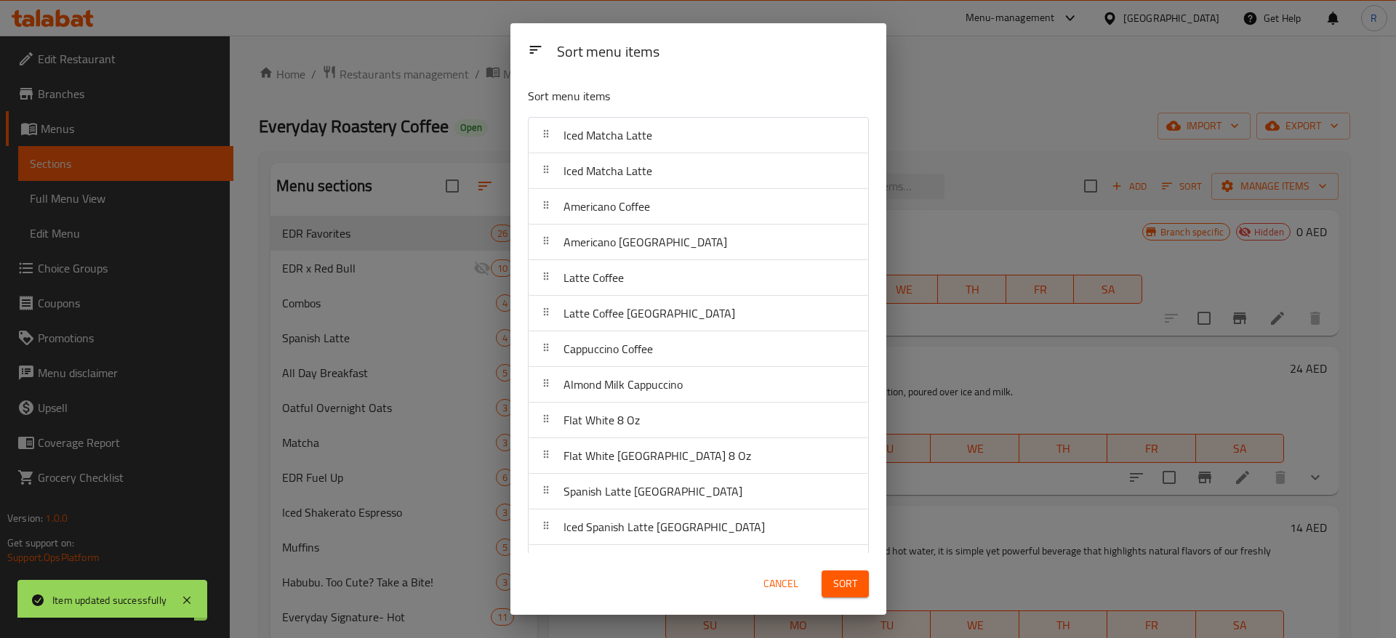
click at [857, 592] on button "Sort" at bounding box center [845, 584] width 47 height 27
